Goal: Task Accomplishment & Management: Manage account settings

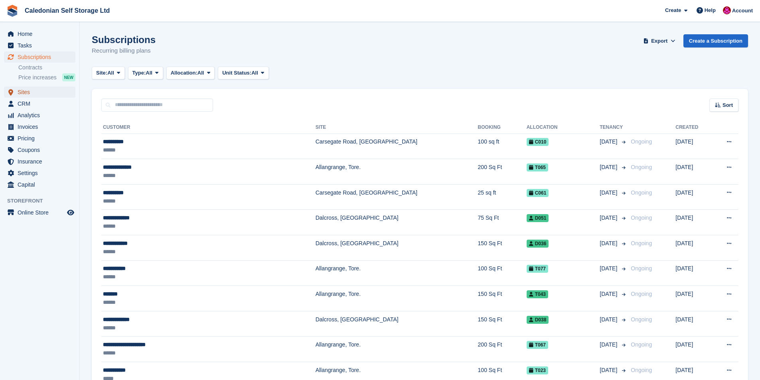
click at [22, 93] on span "Sites" at bounding box center [42, 92] width 48 height 11
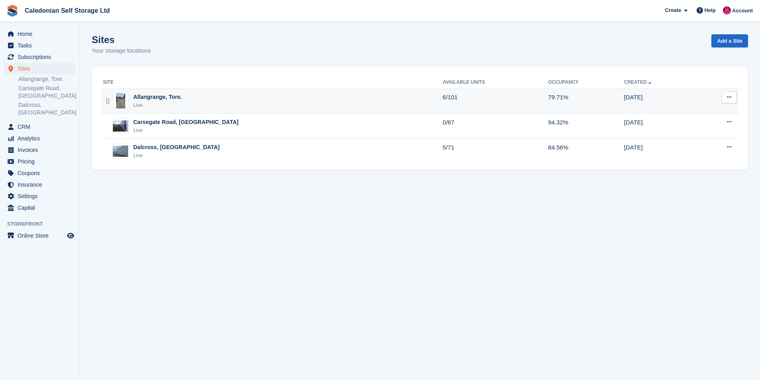
click at [130, 97] on div "Allangrange, Tore. Live" at bounding box center [273, 101] width 340 height 16
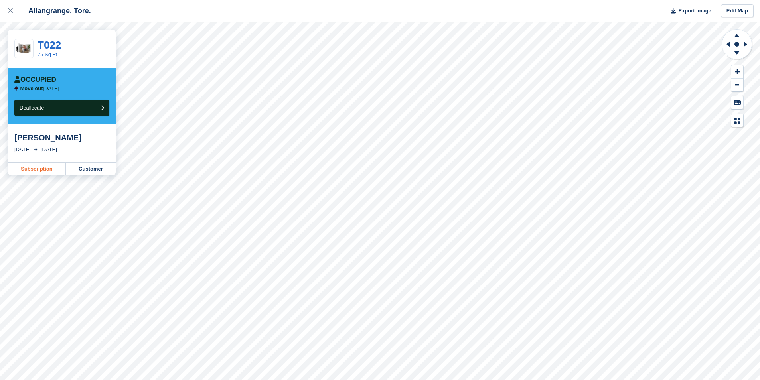
click at [34, 170] on link "Subscription" at bounding box center [37, 169] width 58 height 13
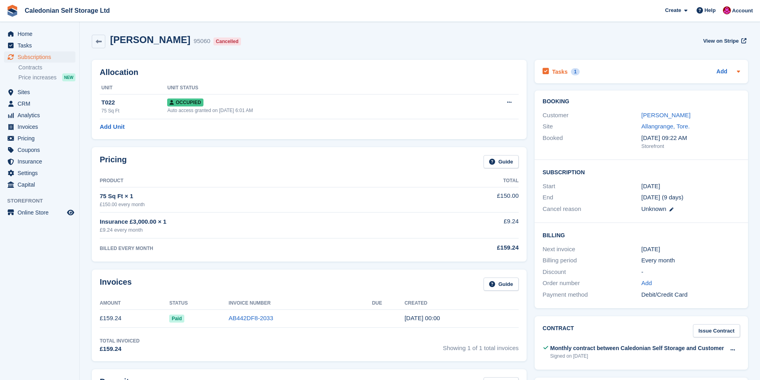
click at [595, 71] on div "Tasks 1 Add" at bounding box center [641, 71] width 197 height 11
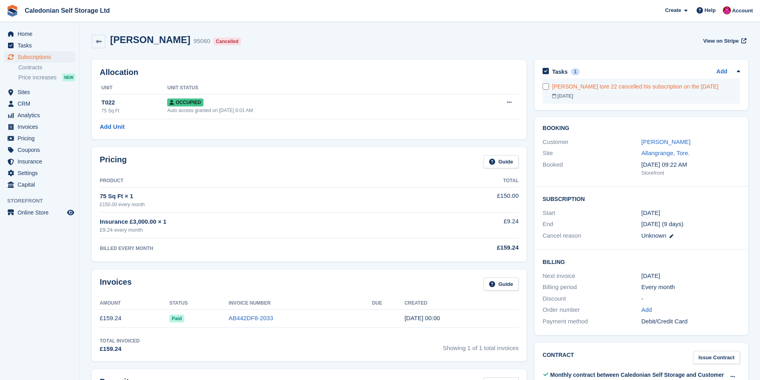
click at [564, 87] on div "Alister Campbell tore 22 cancelled his subscription on the 14th August" at bounding box center [646, 87] width 188 height 8
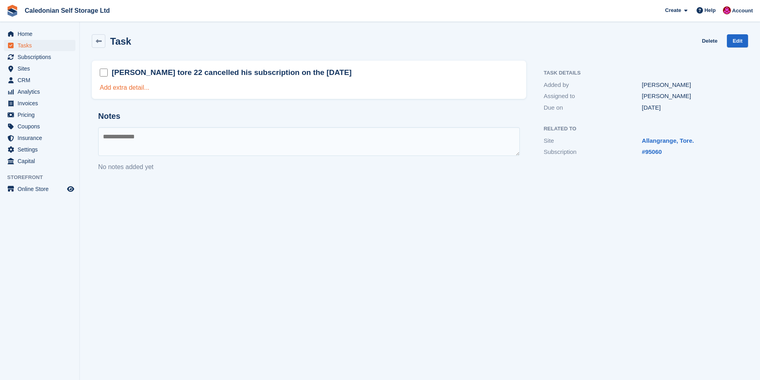
click at [139, 89] on link "Add extra detail..." at bounding box center [125, 87] width 50 height 7
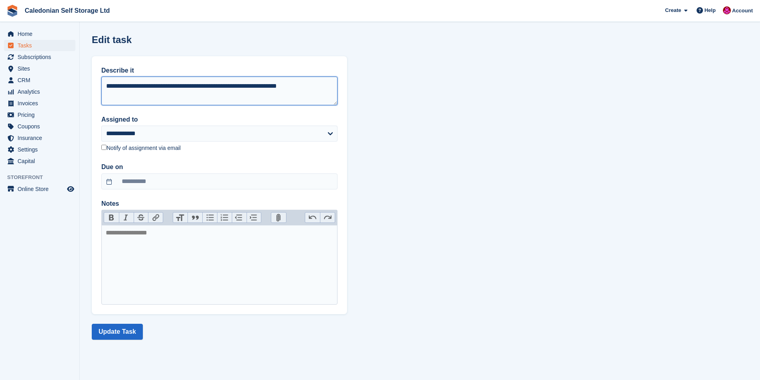
click at [117, 96] on textarea "**********" at bounding box center [219, 91] width 236 height 29
click at [309, 86] on textarea "**********" at bounding box center [219, 91] width 236 height 29
type textarea "**********"
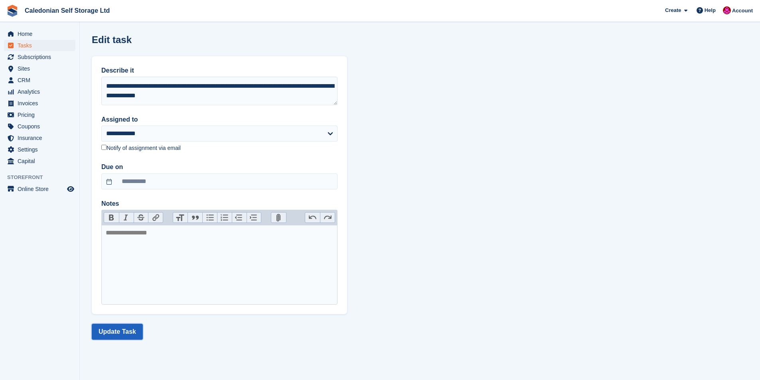
click at [107, 328] on button "Update Task" at bounding box center [117, 332] width 51 height 16
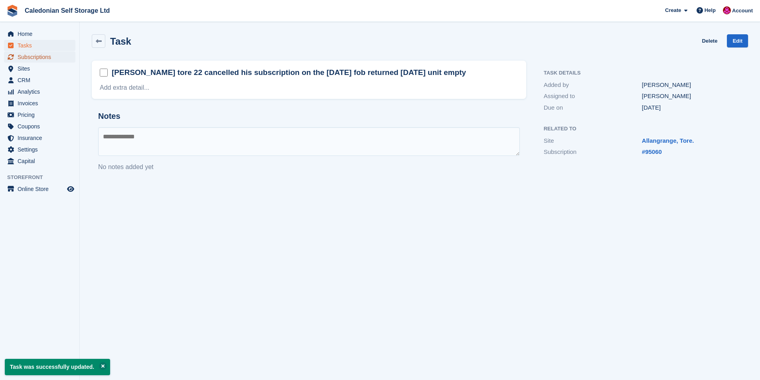
click at [32, 57] on span "Subscriptions" at bounding box center [42, 56] width 48 height 11
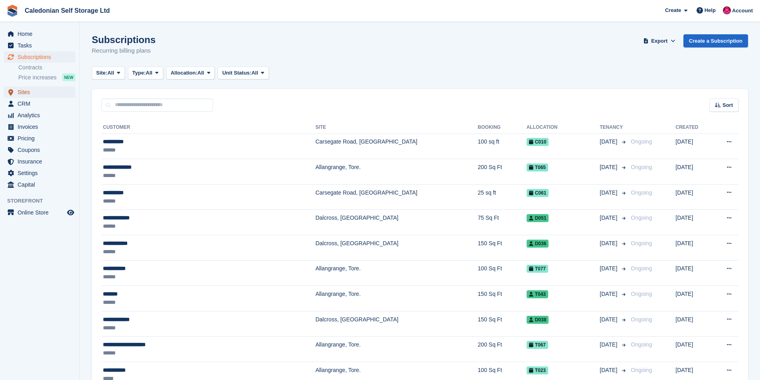
click at [23, 89] on span "Sites" at bounding box center [42, 92] width 48 height 11
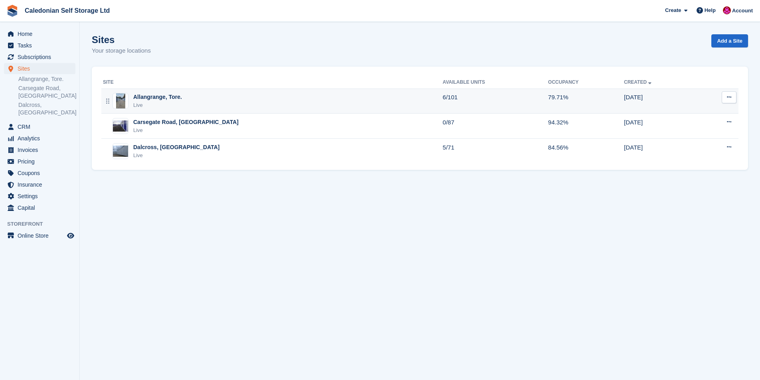
click at [163, 97] on div "Allangrange, Tore." at bounding box center [157, 97] width 49 height 8
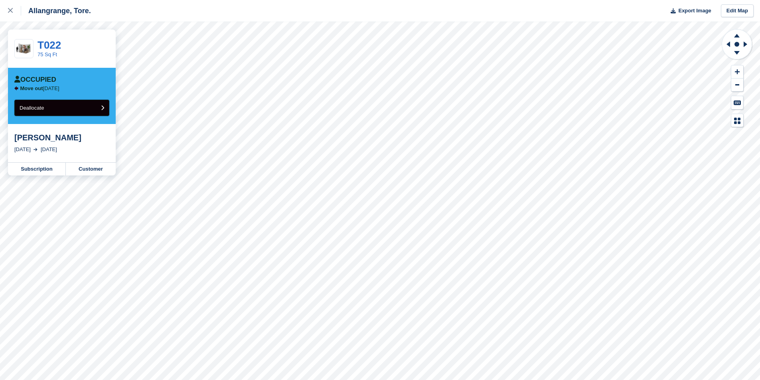
click at [105, 109] on button "Deallocate" at bounding box center [61, 108] width 95 height 16
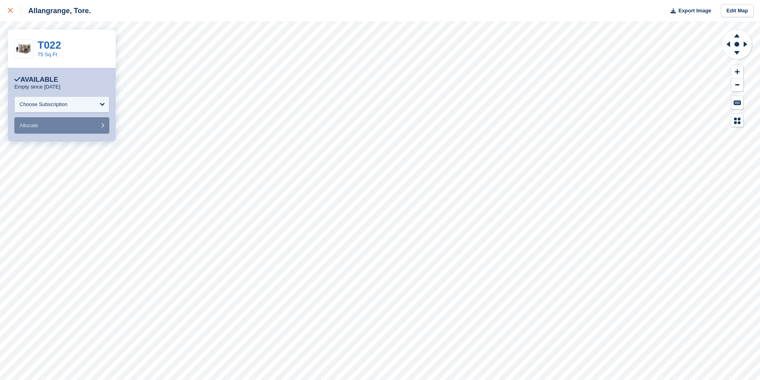
click at [12, 8] on div at bounding box center [14, 11] width 13 height 10
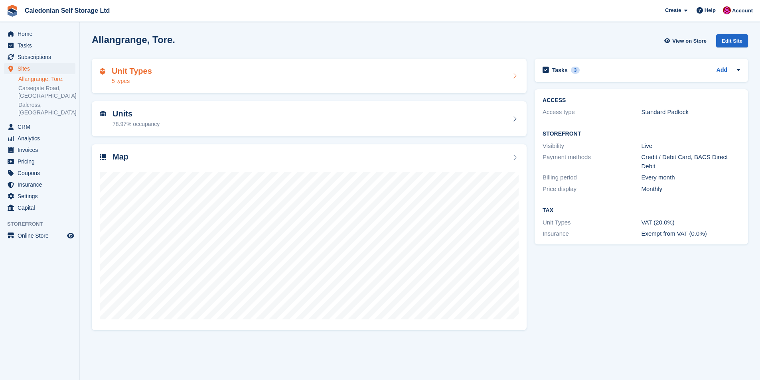
click at [118, 68] on h2 "Unit Types" at bounding box center [132, 71] width 40 height 9
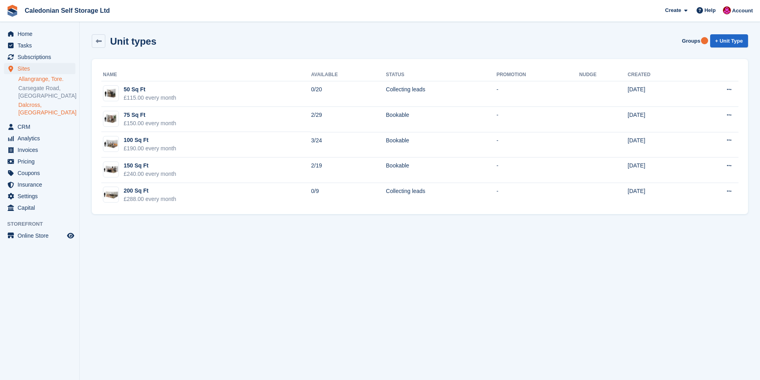
click at [26, 104] on link "Dalcross, [GEOGRAPHIC_DATA]" at bounding box center [46, 108] width 57 height 15
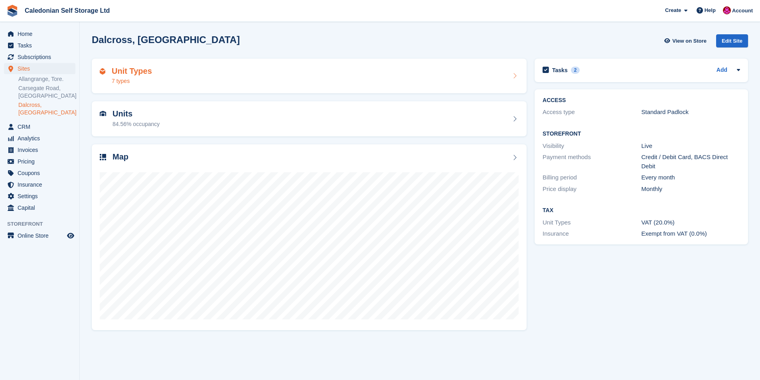
click at [127, 71] on h2 "Unit Types" at bounding box center [132, 71] width 40 height 9
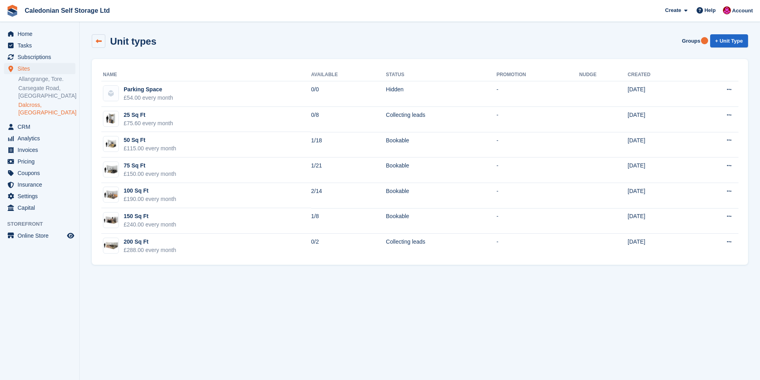
click at [102, 39] on link at bounding box center [99, 41] width 14 height 14
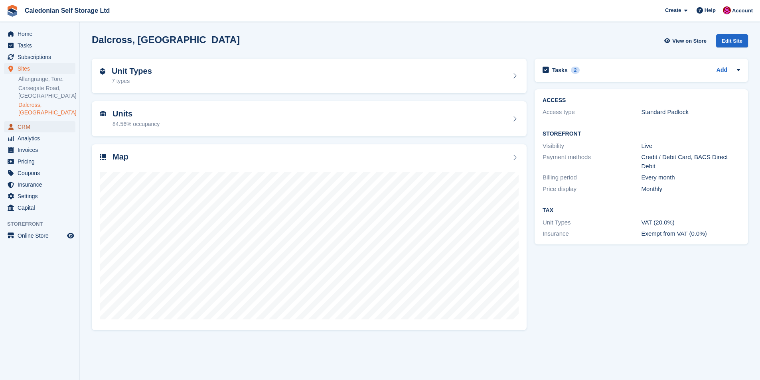
click at [22, 121] on span "CRM" at bounding box center [42, 126] width 48 height 11
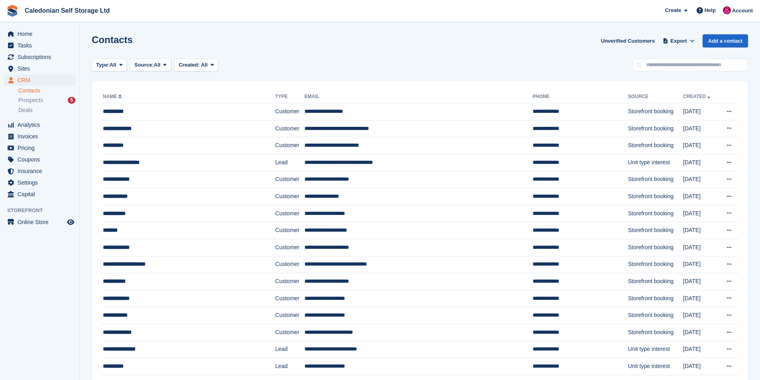
click at [31, 92] on link "Contacts" at bounding box center [46, 91] width 57 height 8
click at [26, 67] on span "Sites" at bounding box center [42, 68] width 48 height 11
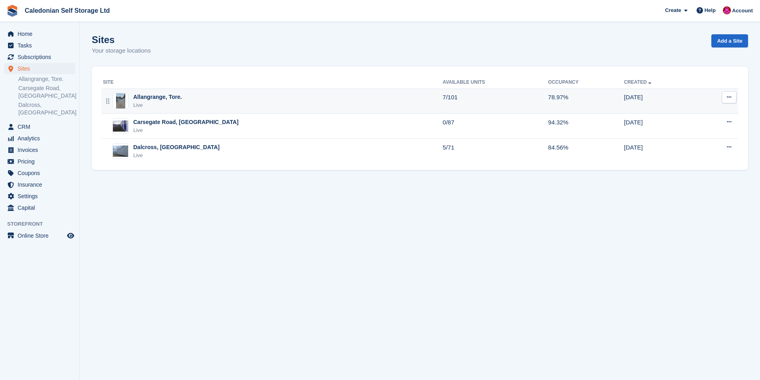
click at [150, 95] on div "Allangrange, Tore." at bounding box center [157, 97] width 49 height 8
